Goal: Task Accomplishment & Management: Complete application form

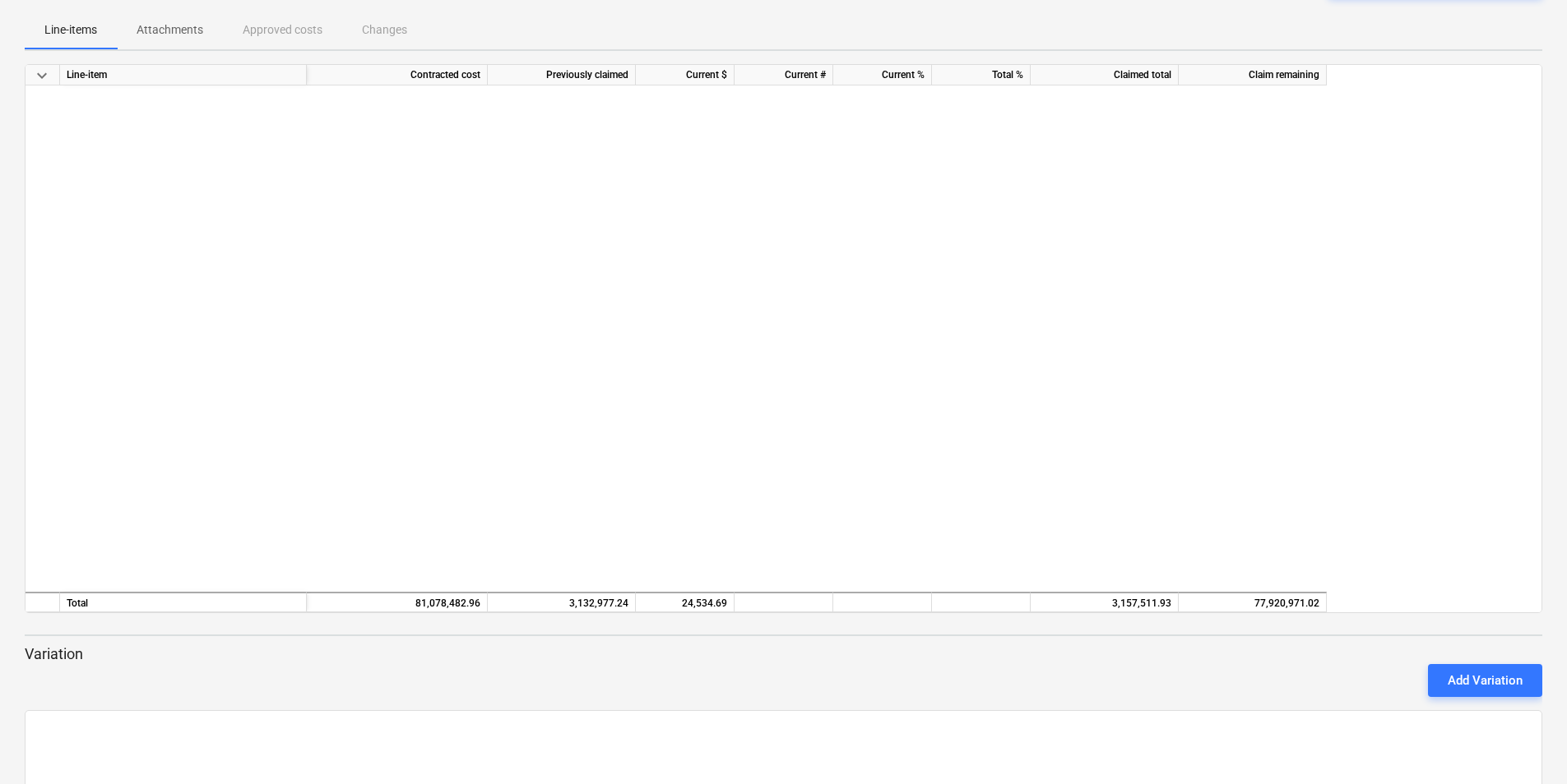
scroll to position [2741, 0]
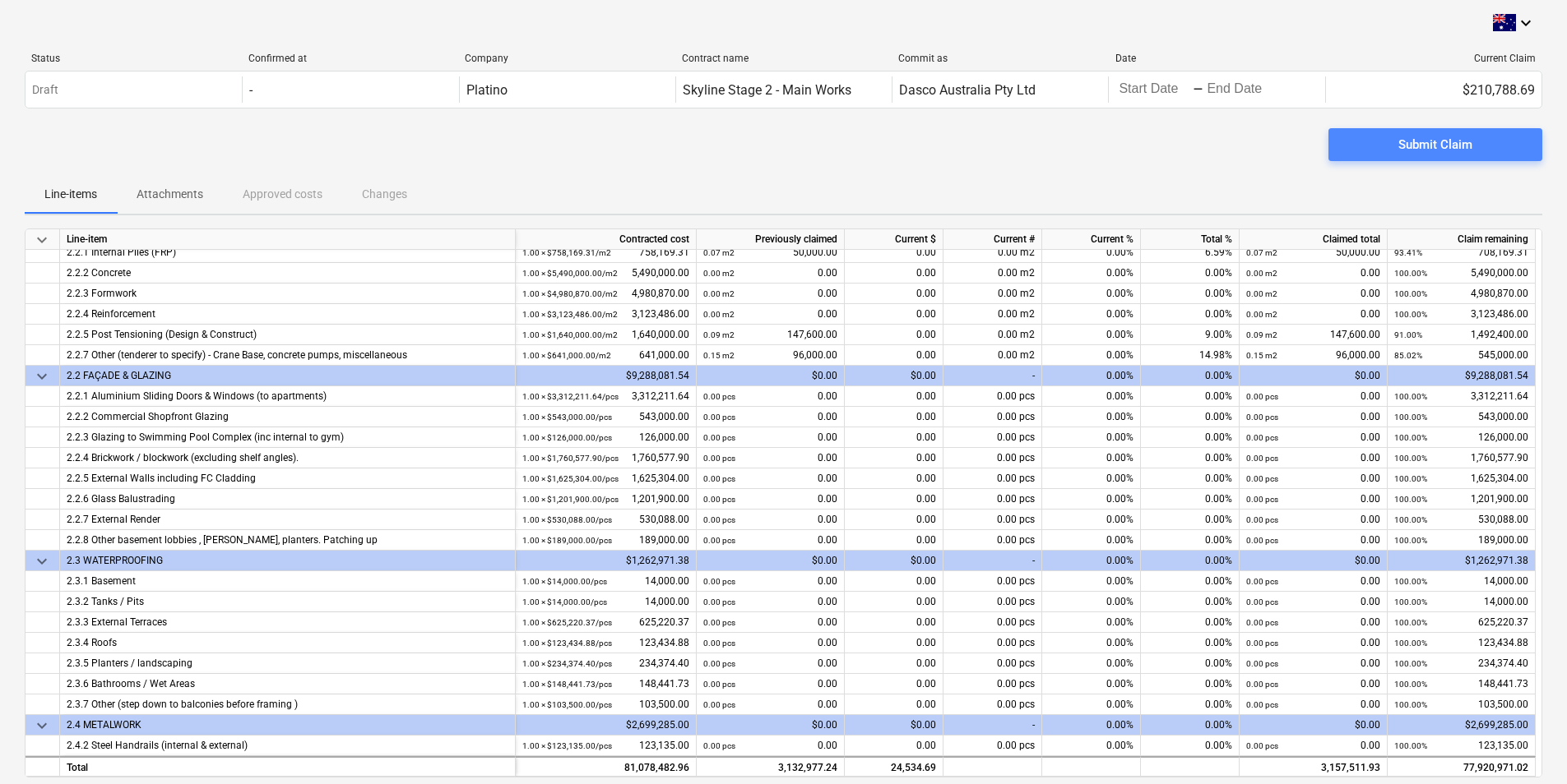
click at [1436, 137] on div "Submit Claim" at bounding box center [1435, 144] width 74 height 21
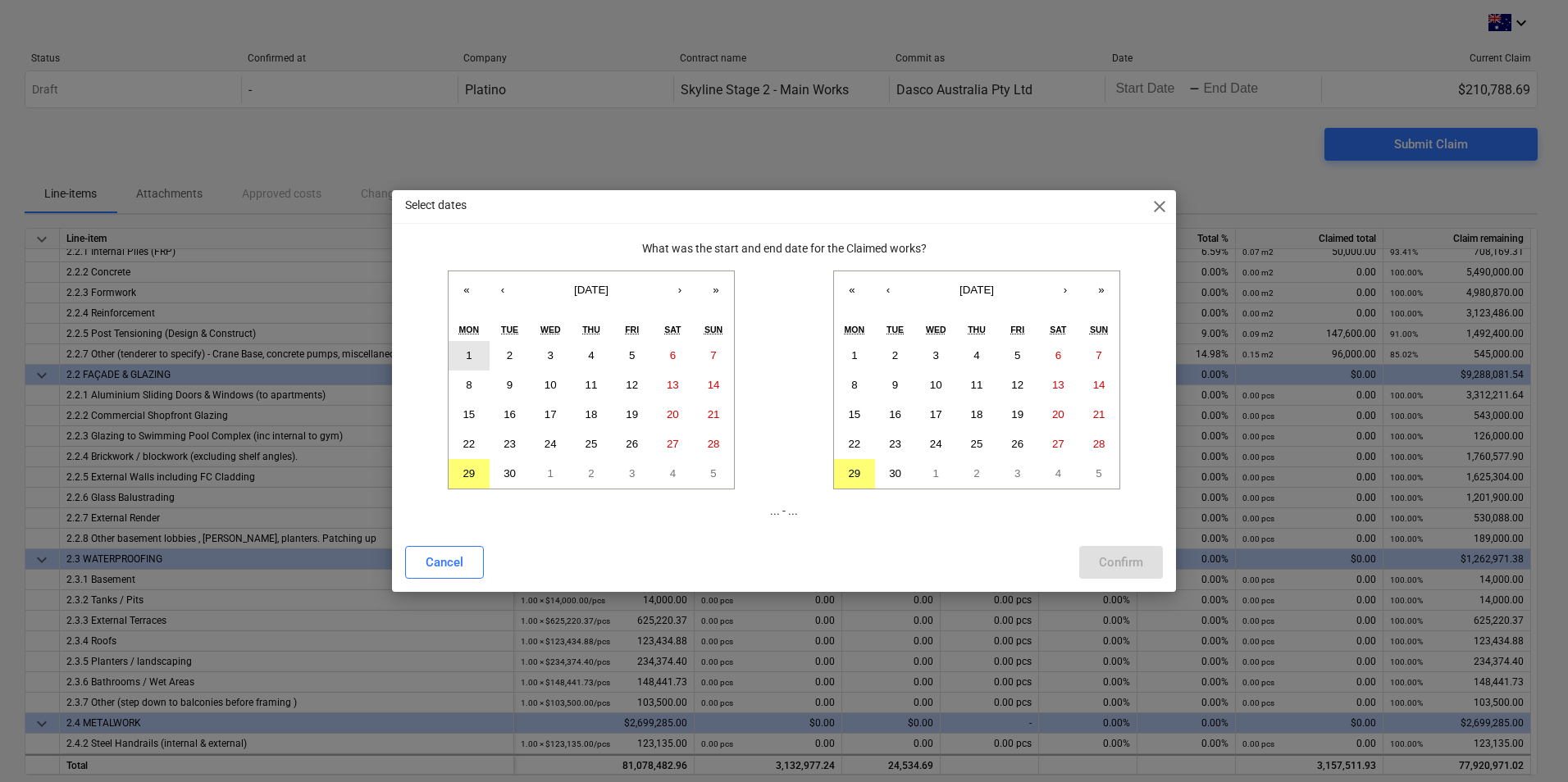
click at [472, 356] on abbr "1" at bounding box center [468, 356] width 6 height 12
click at [850, 470] on abbr "29" at bounding box center [853, 473] width 12 height 12
click at [892, 476] on abbr "30" at bounding box center [894, 473] width 12 height 12
click at [1108, 565] on div "Confirm" at bounding box center [1121, 562] width 44 height 21
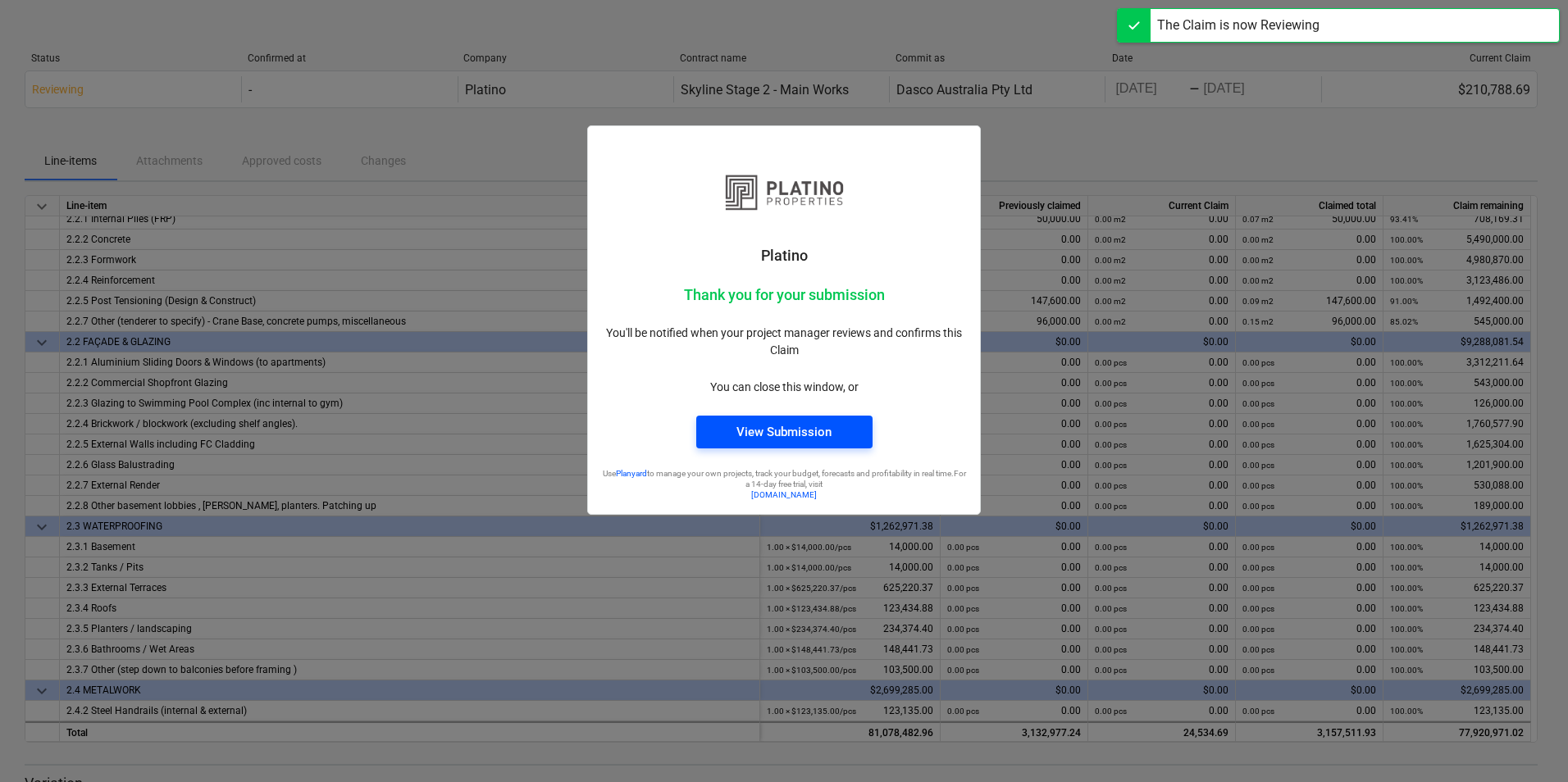
click at [800, 432] on div "View Submission" at bounding box center [784, 432] width 95 height 21
